Goal: Information Seeking & Learning: Learn about a topic

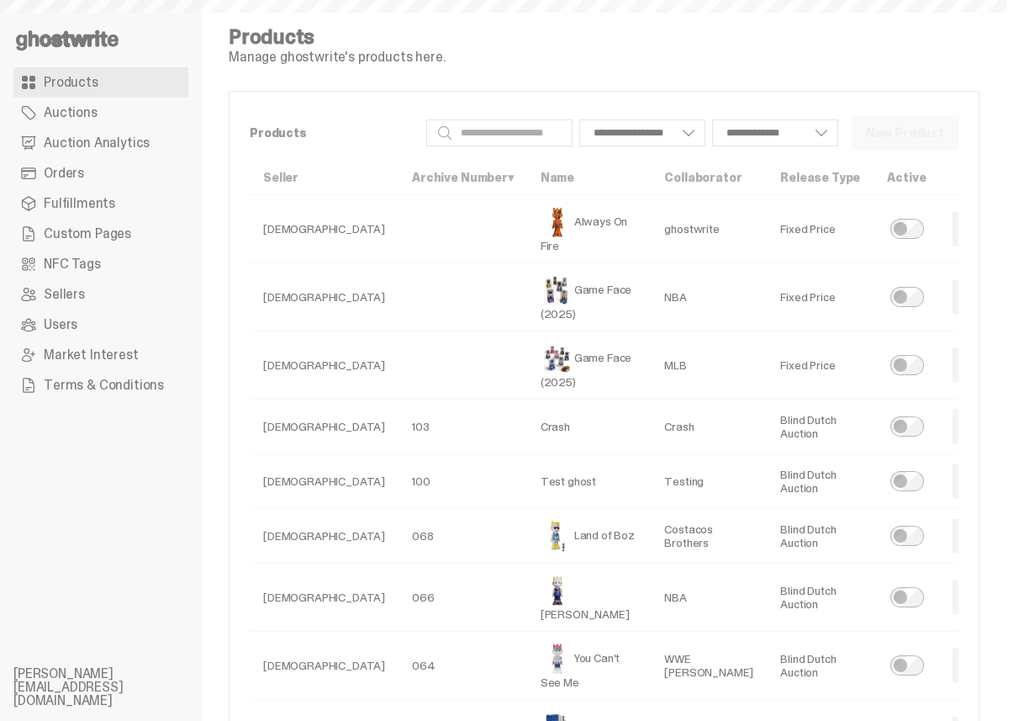
select select
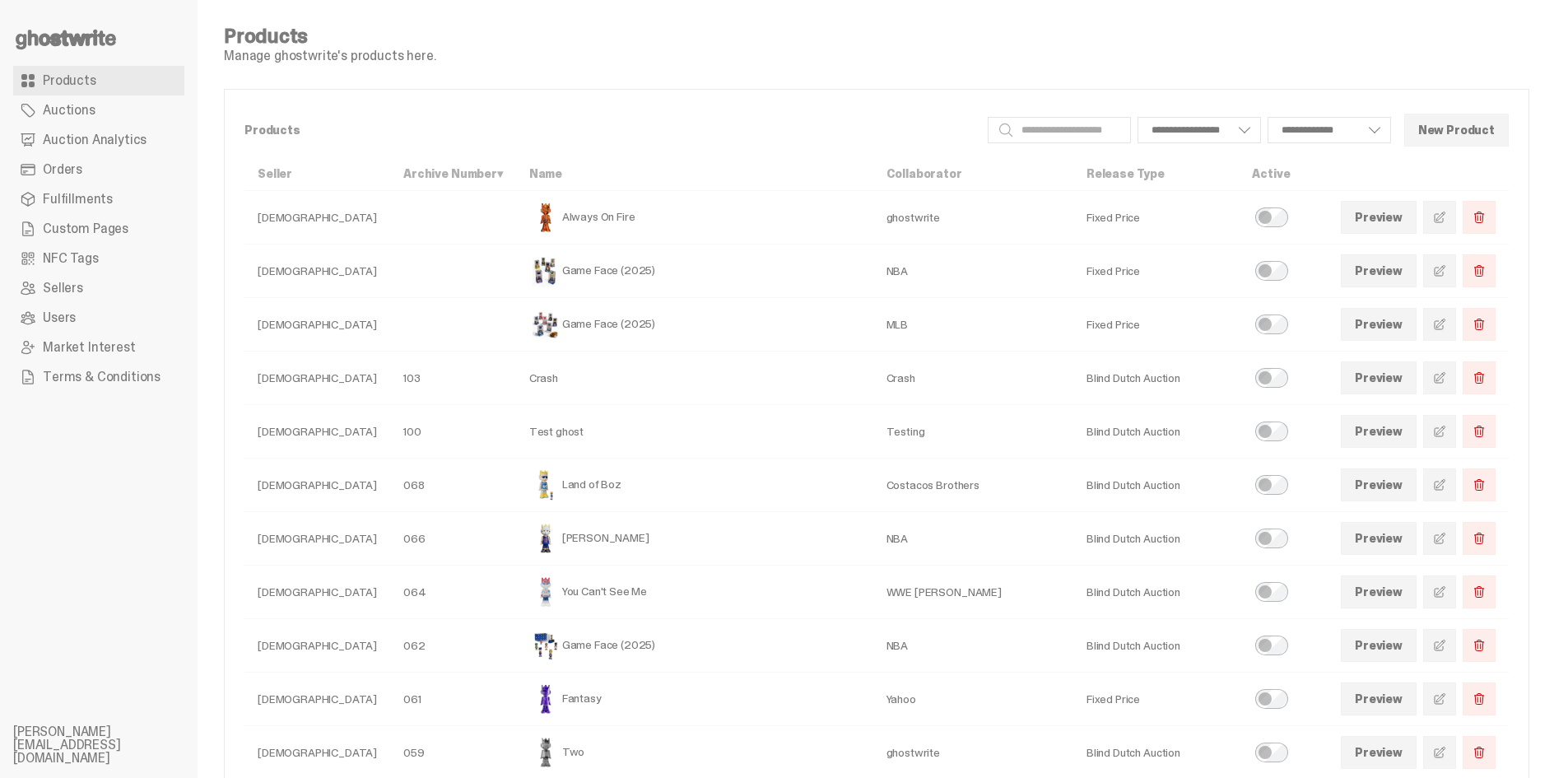
click at [107, 133] on span "Auction Analytics" at bounding box center [95, 139] width 104 height 13
